Goal: Book appointment/travel/reservation

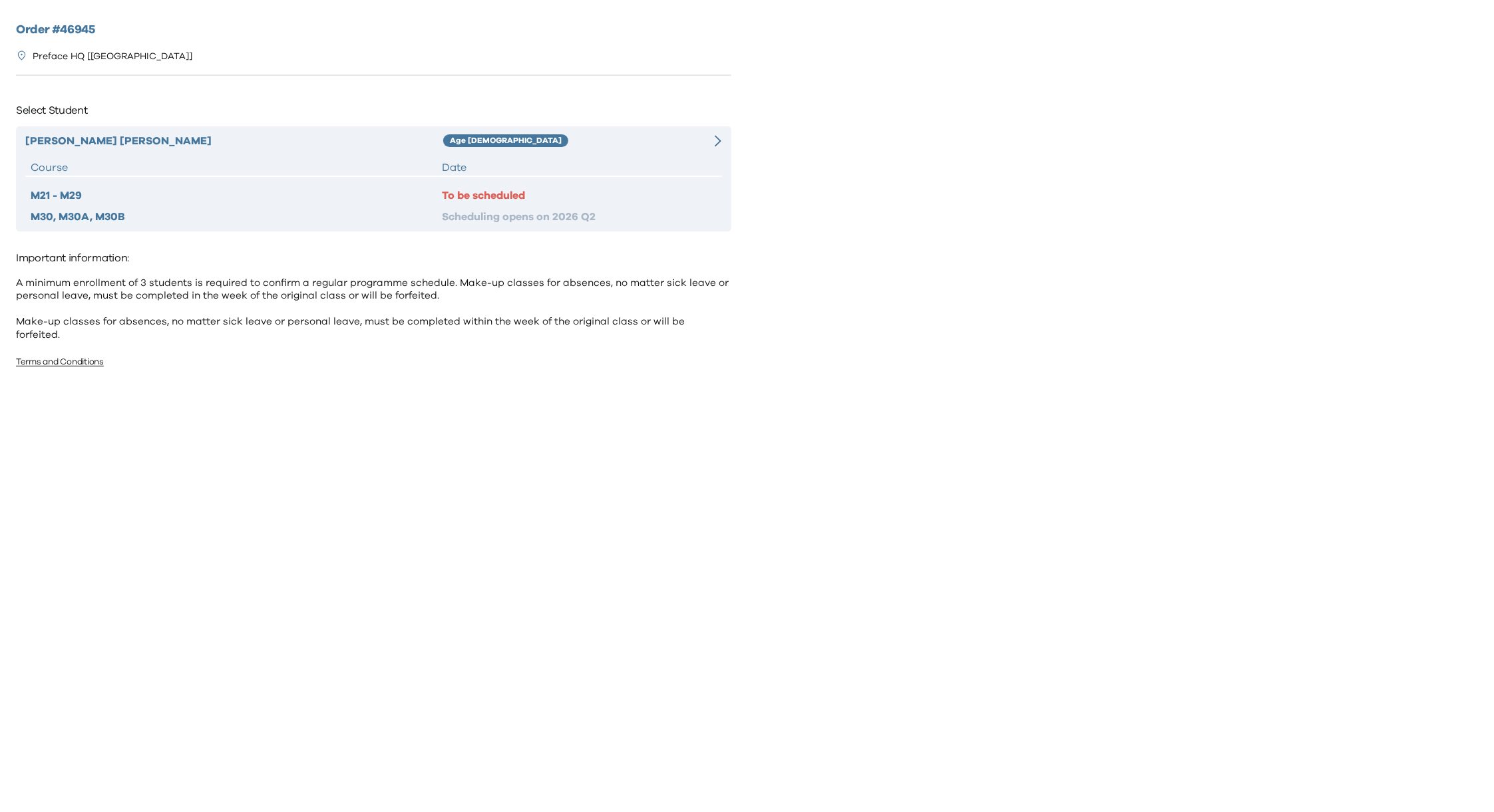
click at [328, 209] on div "M30, M30A, M30B" at bounding box center [236, 217] width 411 height 16
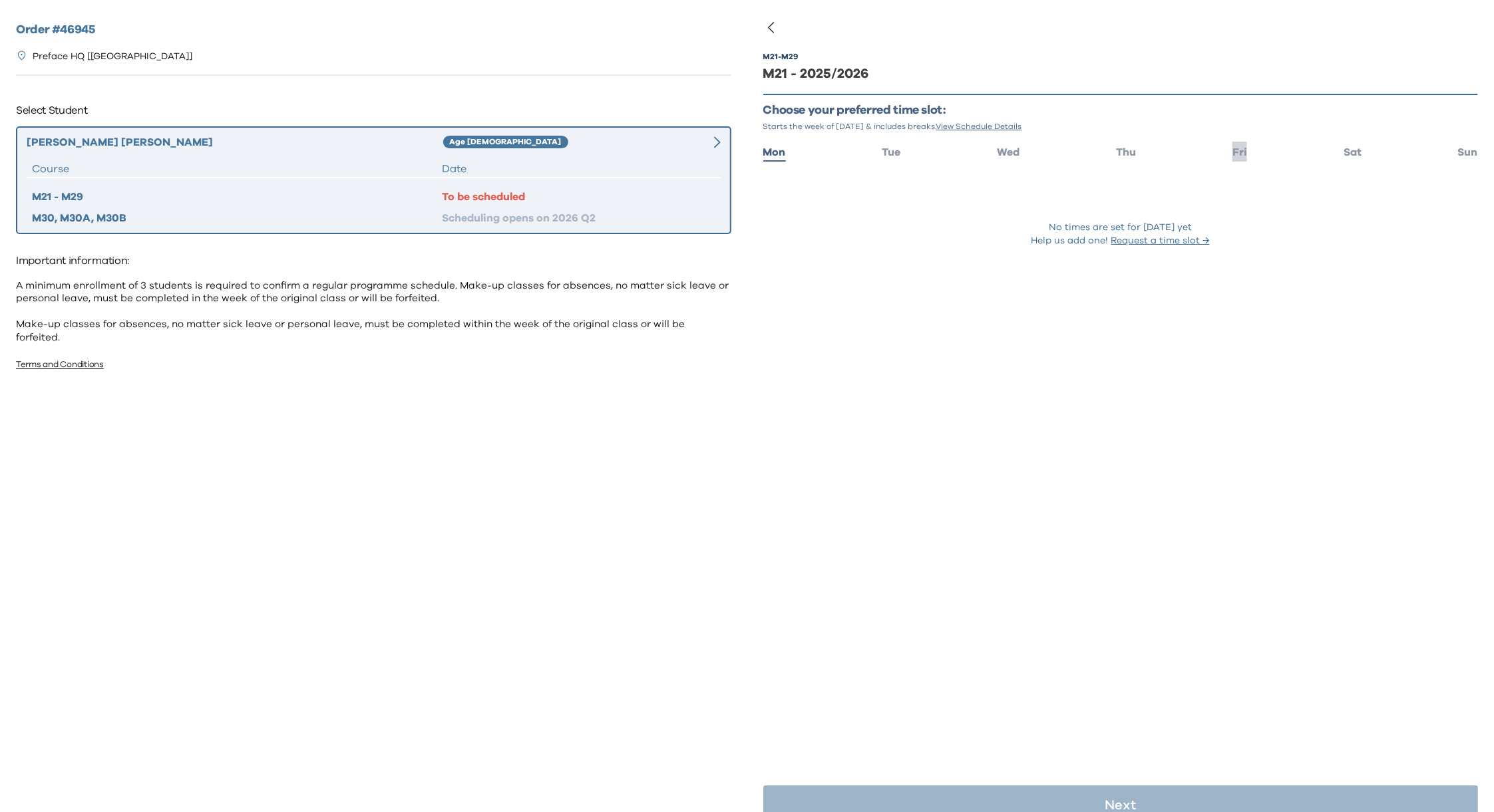
click at [1234, 152] on span "Fri" at bounding box center [1239, 152] width 15 height 10
click at [1123, 155] on span "Thu" at bounding box center [1125, 152] width 20 height 10
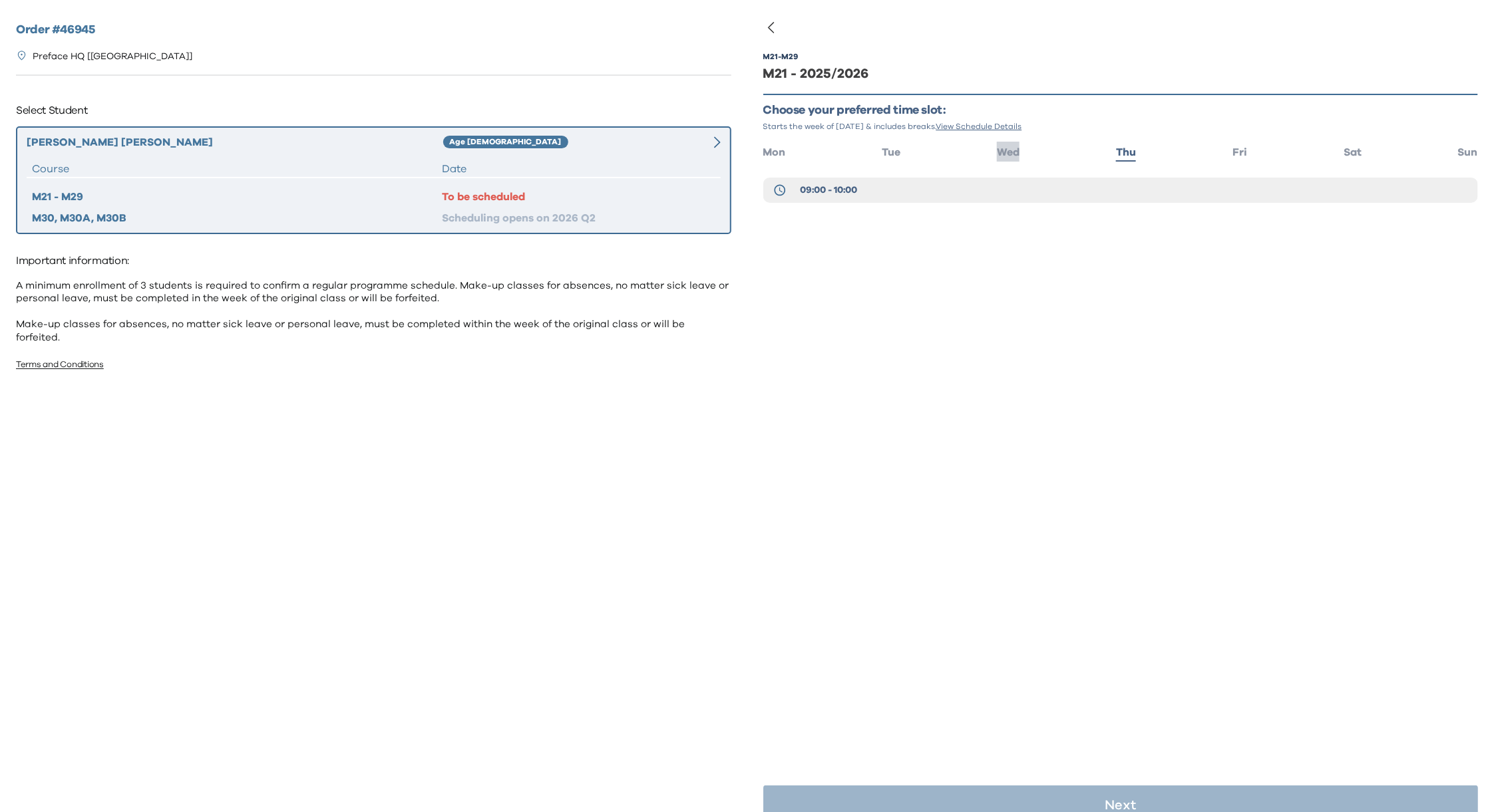
click at [1000, 147] on span "Wed" at bounding box center [1008, 152] width 23 height 10
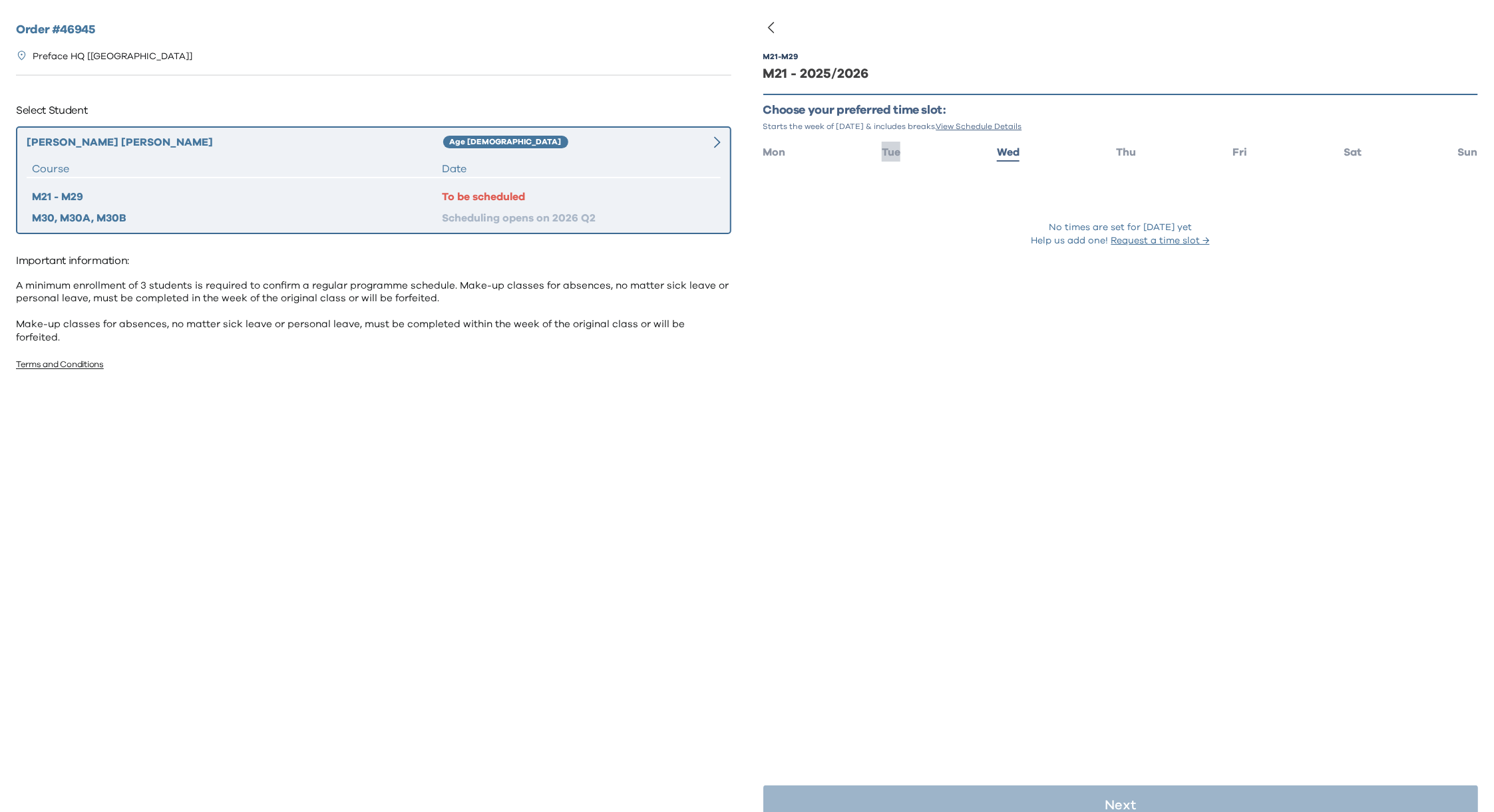
click at [884, 148] on span "Tue" at bounding box center [891, 152] width 18 height 10
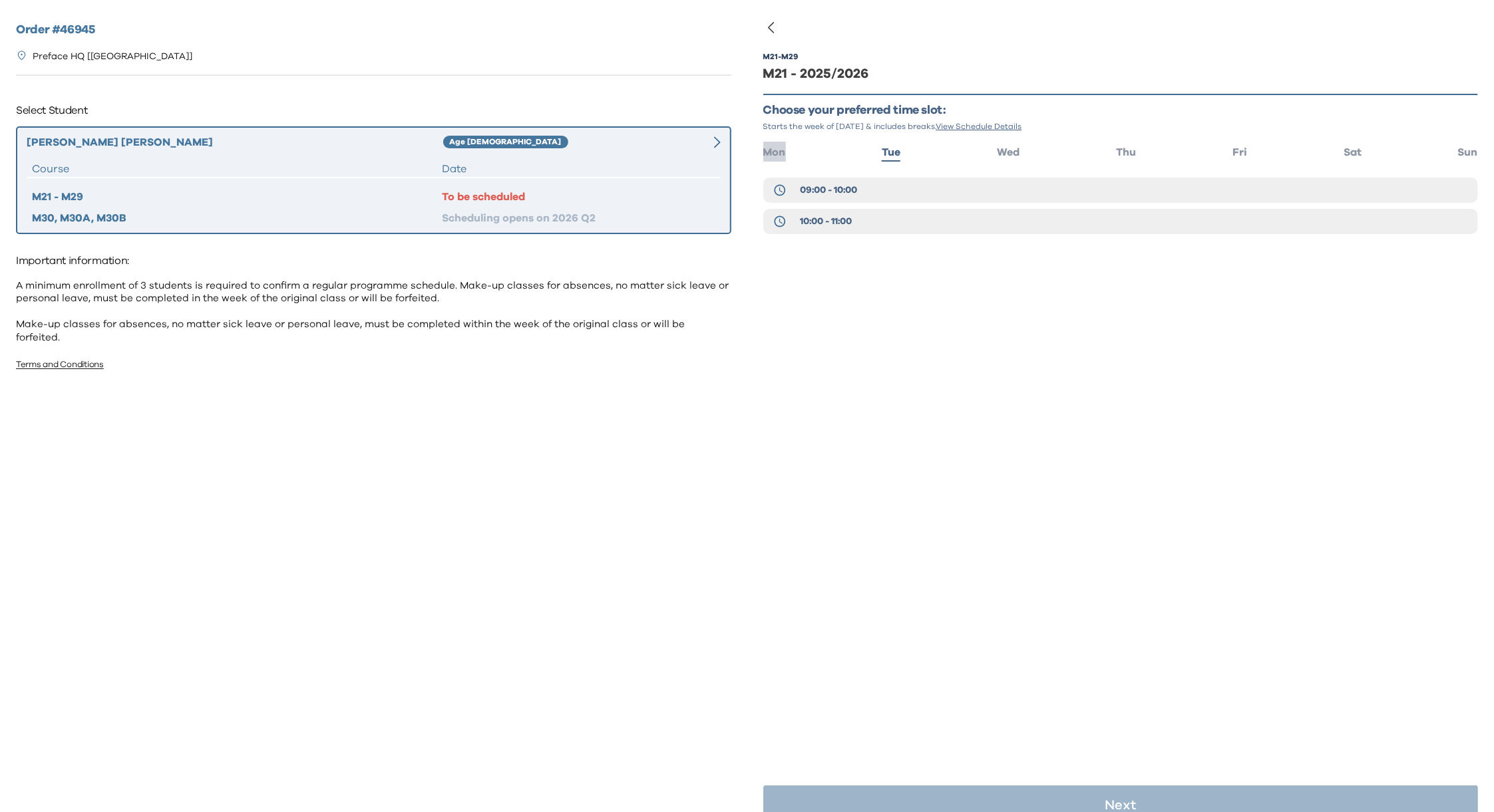
click at [784, 149] on span "Mon" at bounding box center [774, 152] width 23 height 10
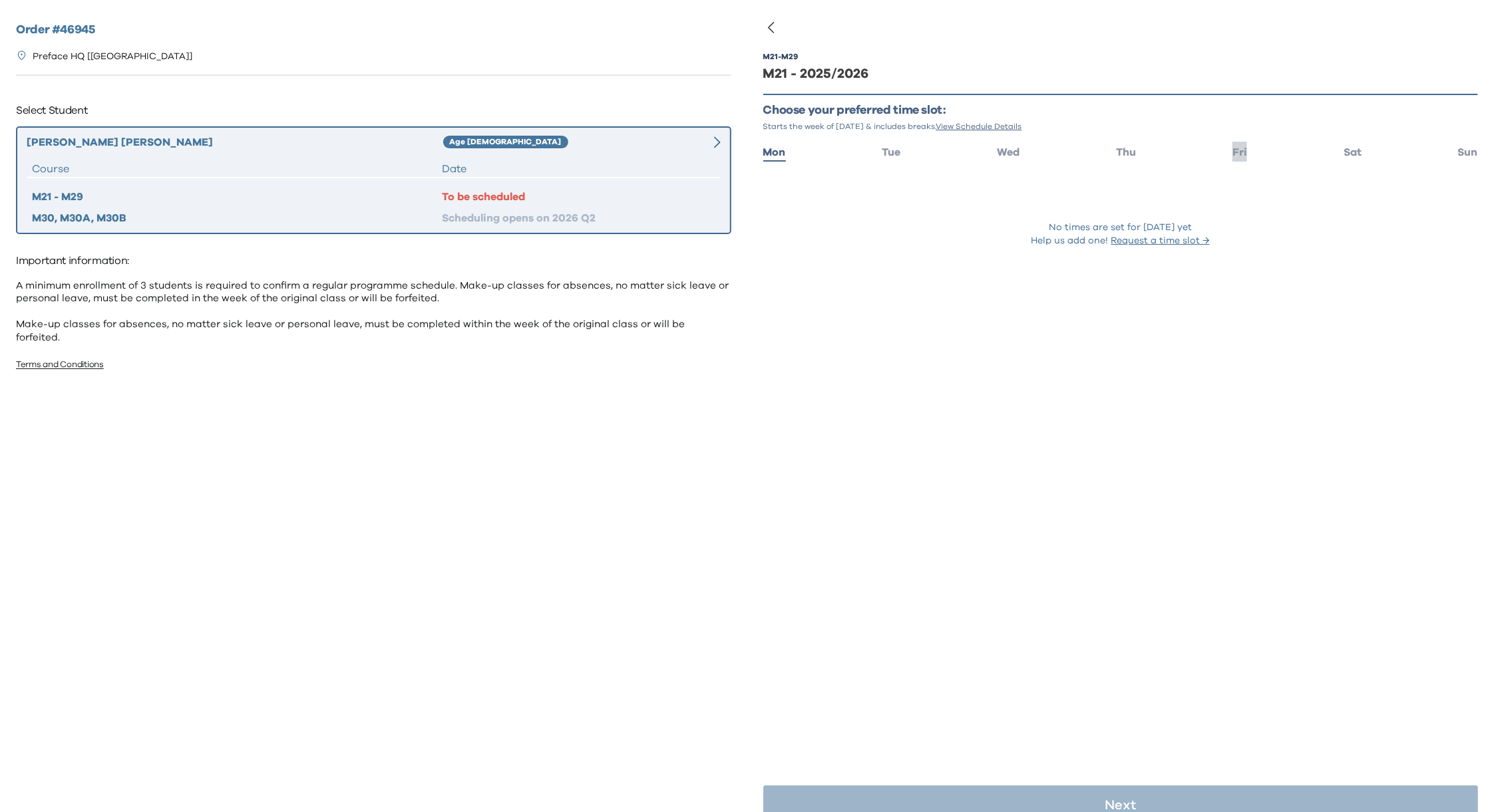
click at [1232, 157] on li "Fri" at bounding box center [1239, 152] width 15 height 19
click at [1344, 156] on span "Sat" at bounding box center [1353, 152] width 18 height 10
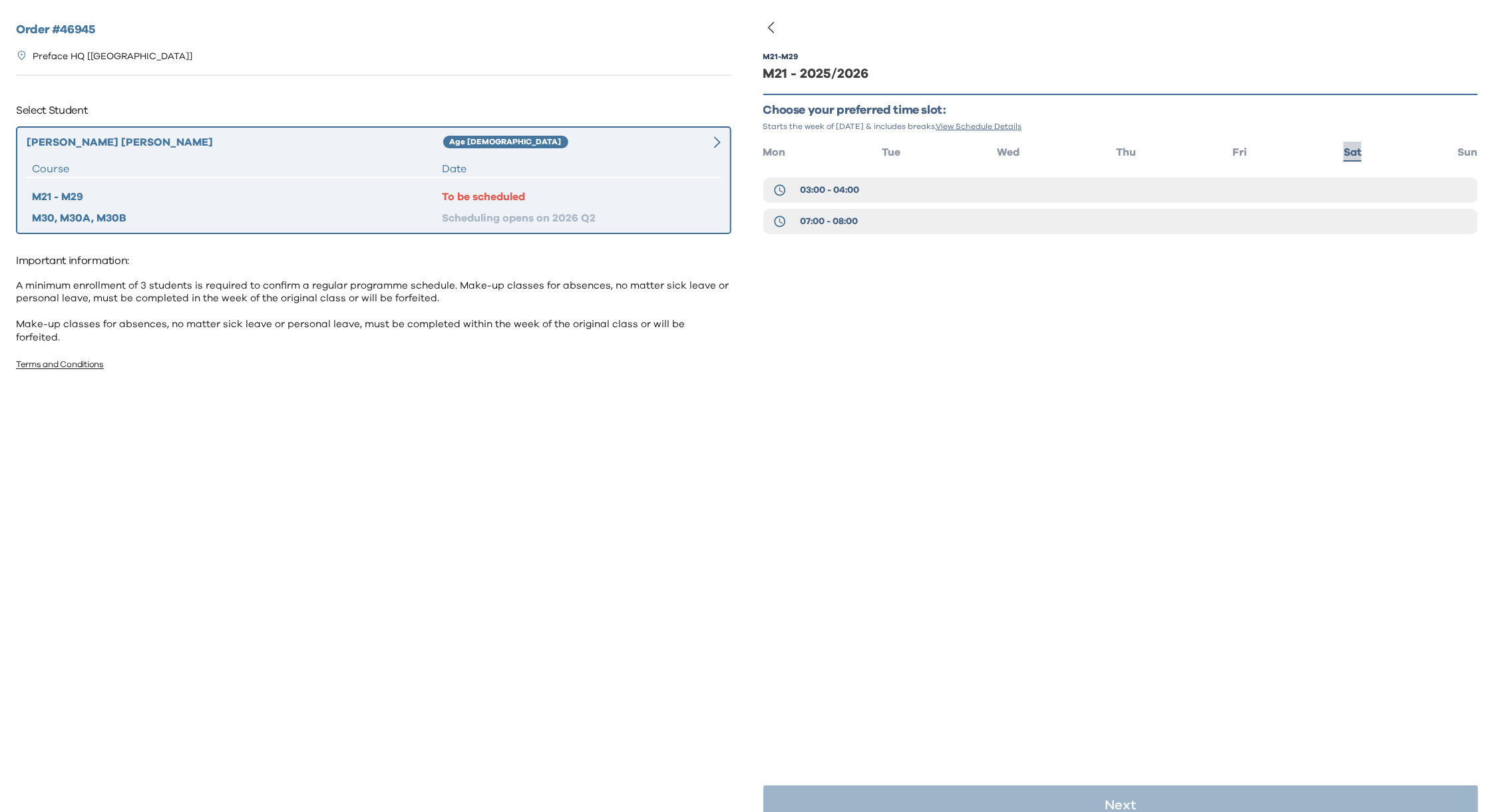
click at [1344, 149] on span "Sat" at bounding box center [1353, 152] width 18 height 10
click at [1232, 149] on span "Fri" at bounding box center [1239, 152] width 15 height 10
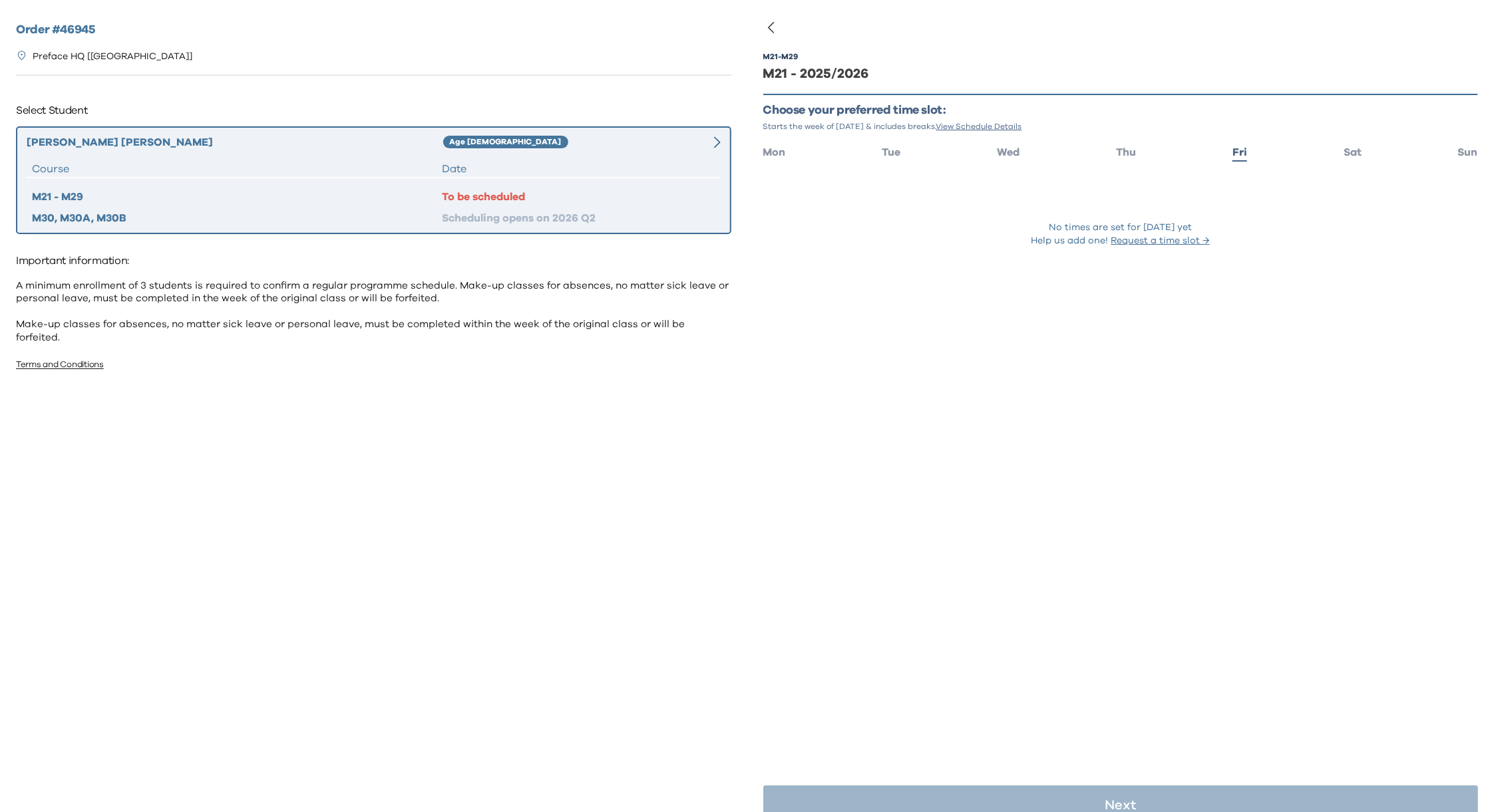
click at [1106, 227] on p "No times are set for [DATE] yet" at bounding box center [1120, 228] width 143 height 13
